Goal: Navigation & Orientation: Find specific page/section

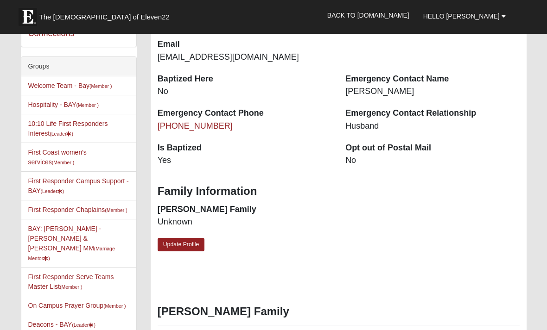
scroll to position [223, 0]
click at [92, 302] on link "On Campus Prayer Group (Member )" at bounding box center [77, 305] width 98 height 7
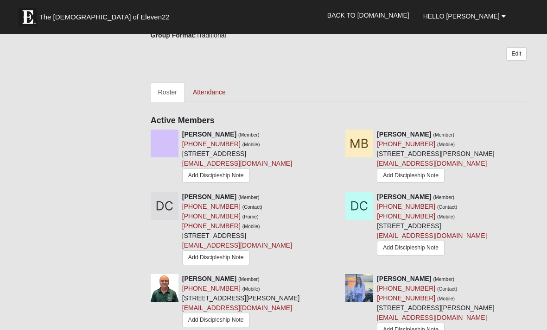
scroll to position [369, 0]
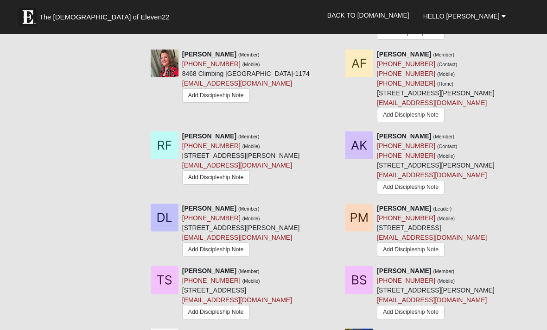
scroll to position [644, 0]
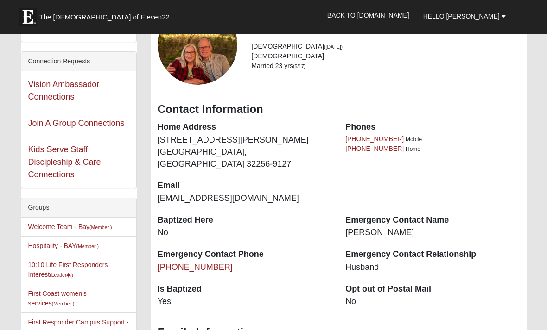
scroll to position [82, 0]
click at [99, 231] on link "Welcome Team - Bay (Member )" at bounding box center [70, 226] width 84 height 7
click at [98, 225] on small "(Member )" at bounding box center [100, 228] width 22 height 6
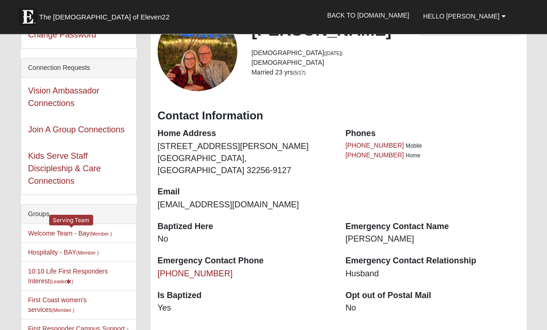
scroll to position [0, 0]
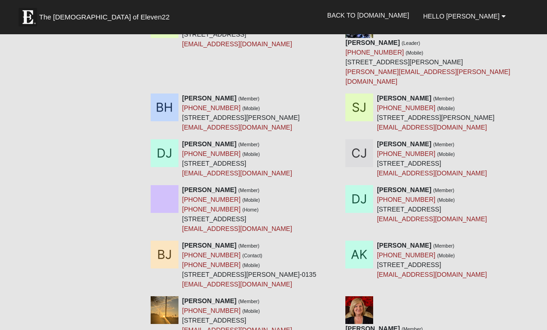
scroll to position [2340, 0]
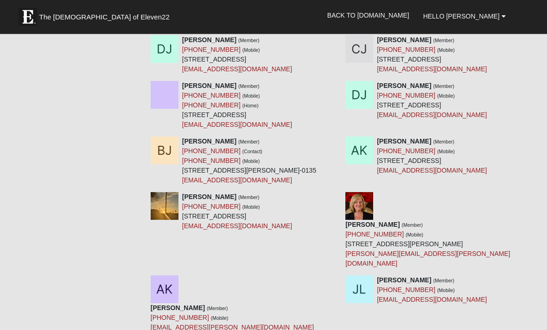
scroll to position [2444, 0]
